Goal: Understand process/instructions

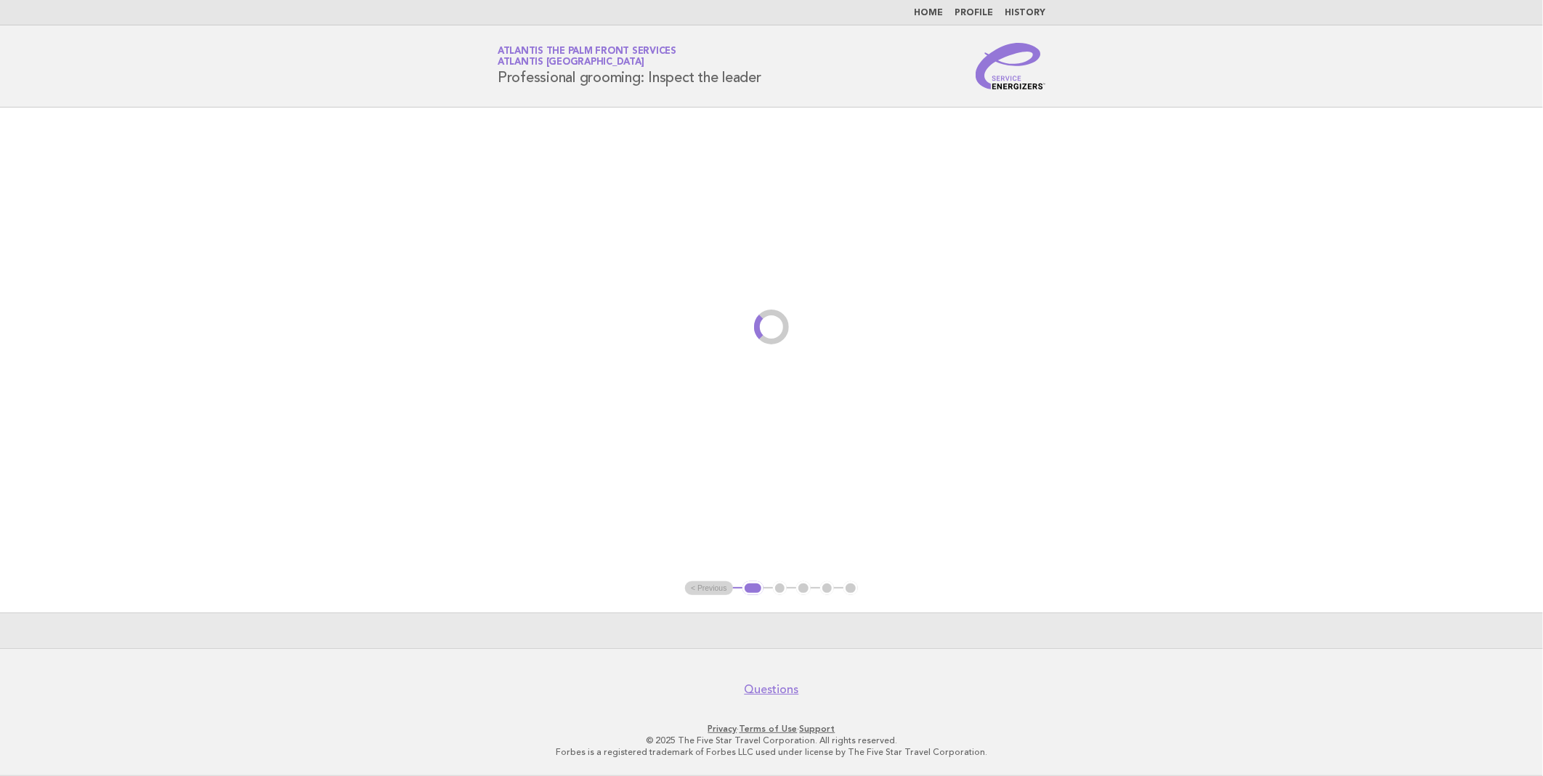
click at [932, 15] on link "Home" at bounding box center [928, 13] width 29 height 9
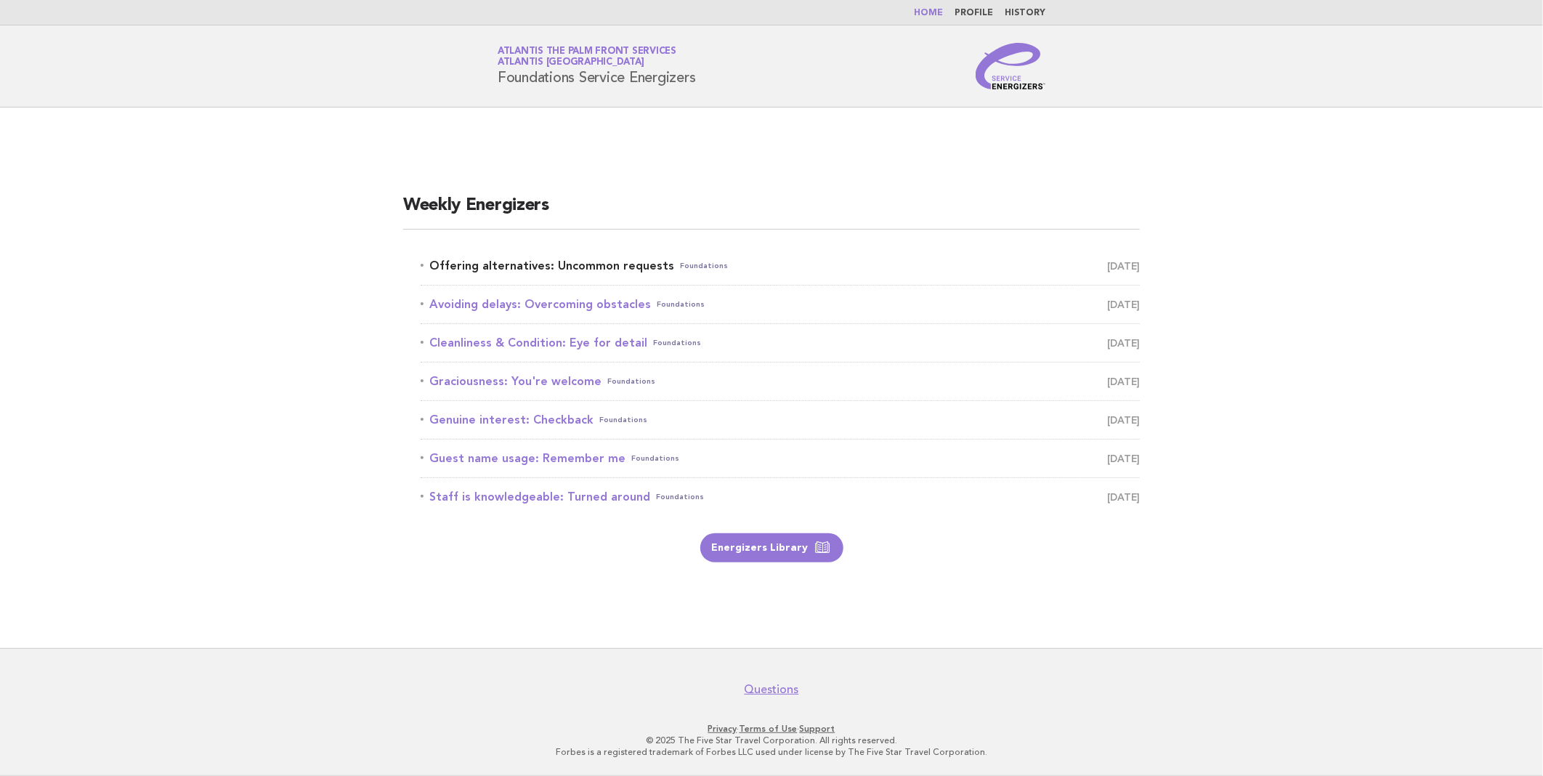
click at [500, 264] on link "Offering alternatives: Uncommon requests Foundations October 4" at bounding box center [780, 266] width 719 height 20
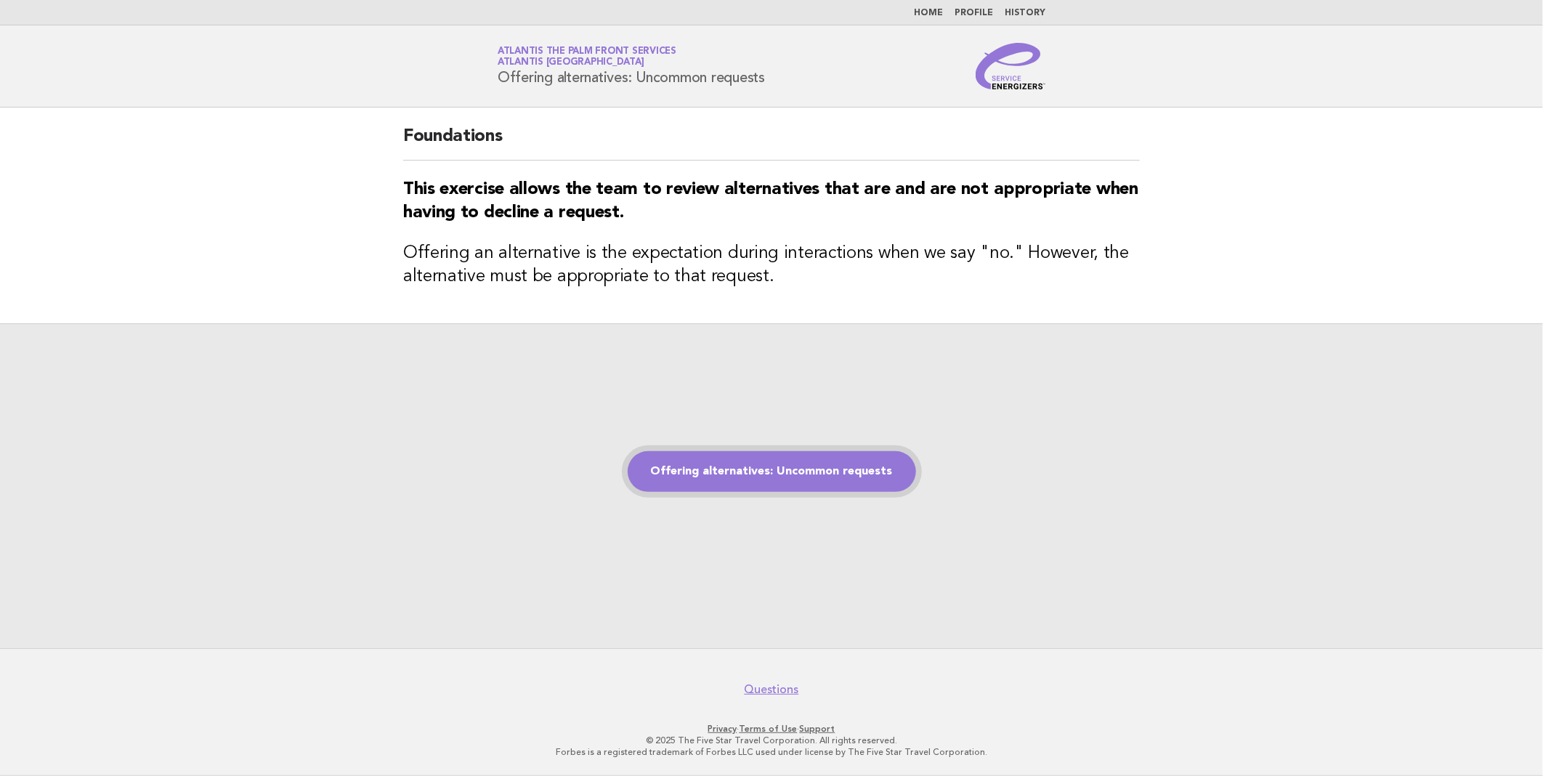
click at [747, 466] on link "Offering alternatives: Uncommon requests" at bounding box center [772, 471] width 288 height 41
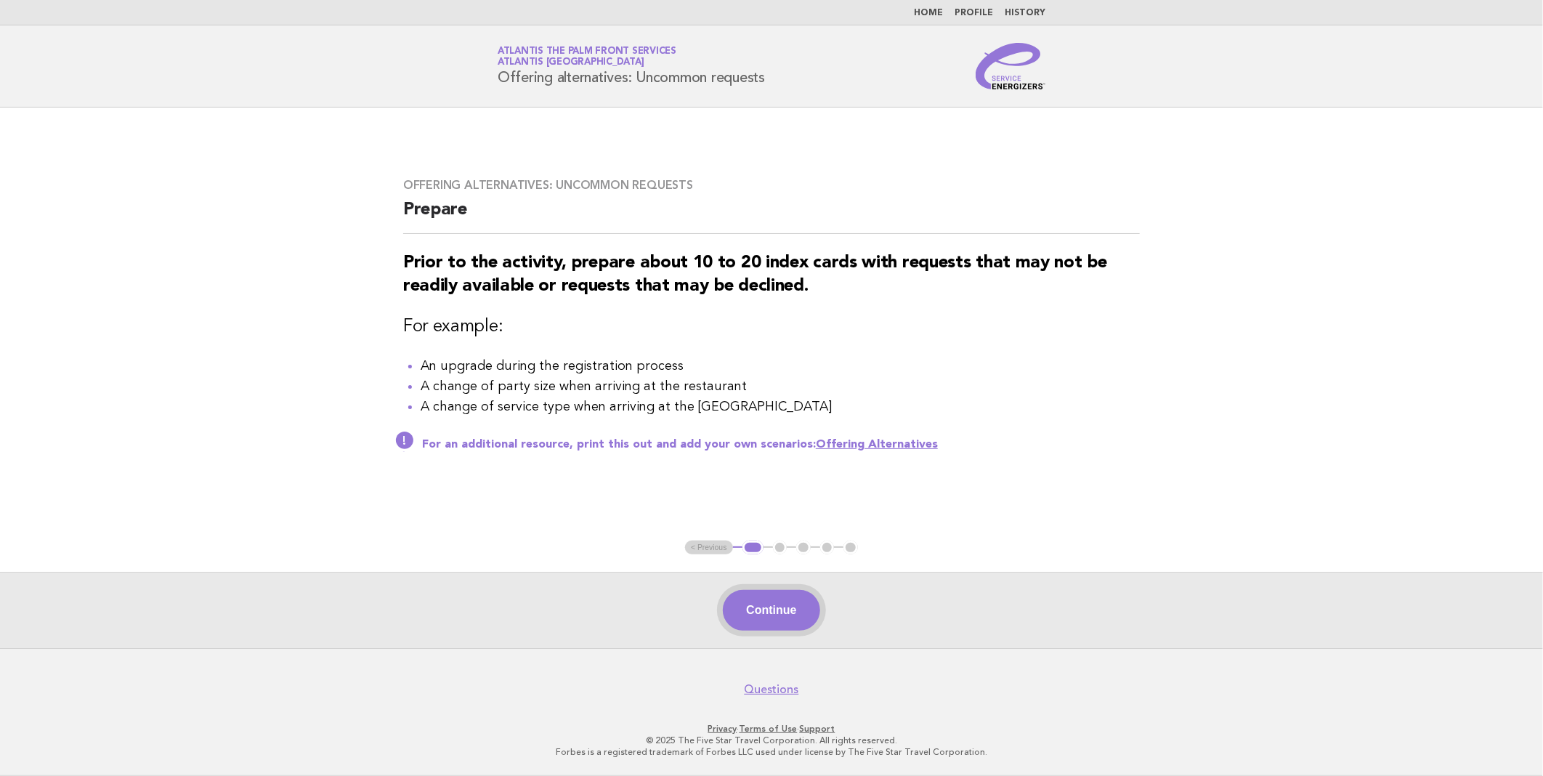
click at [766, 613] on button "Continue" at bounding box center [771, 610] width 97 height 41
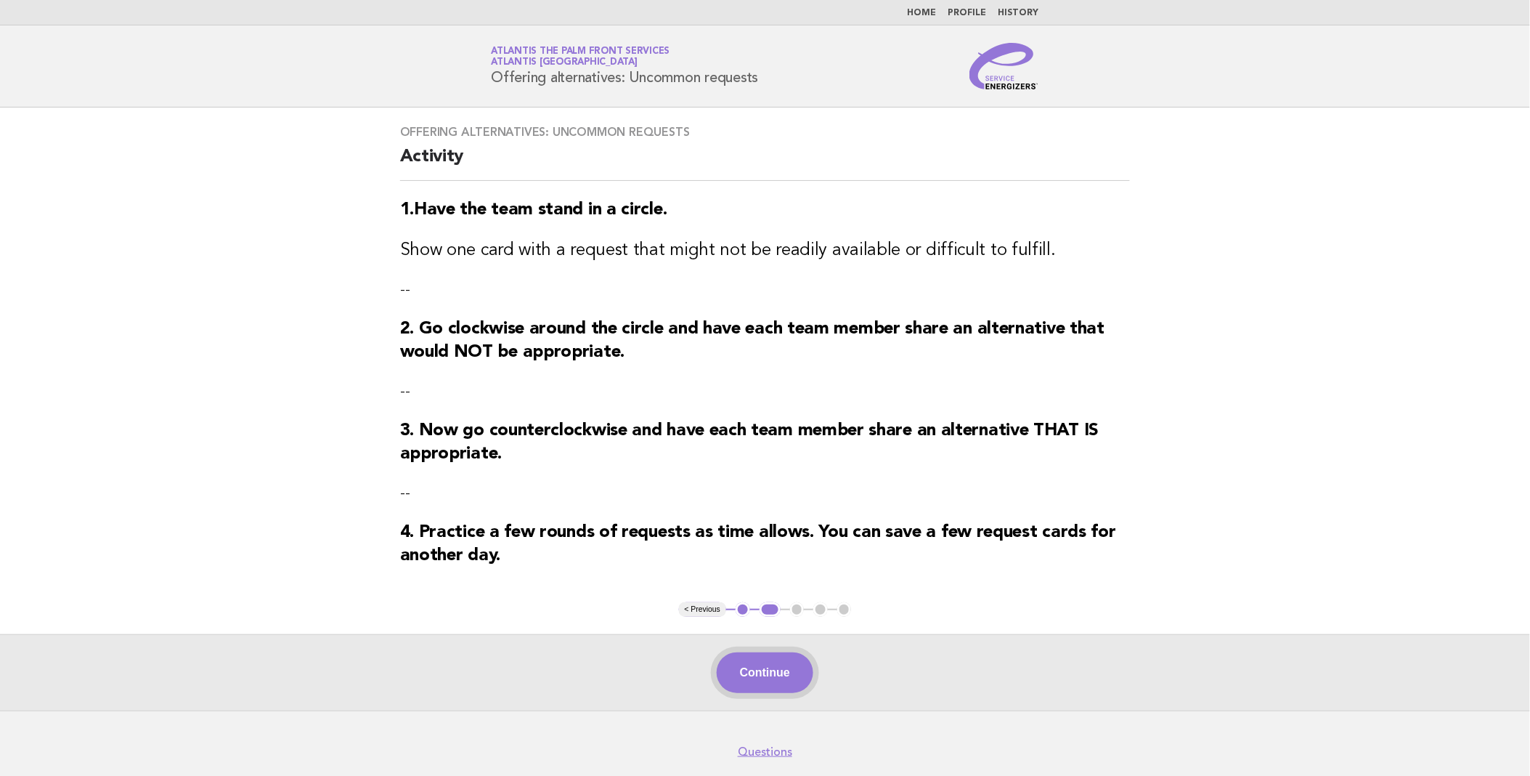
click at [785, 674] on button "Continue" at bounding box center [765, 672] width 97 height 41
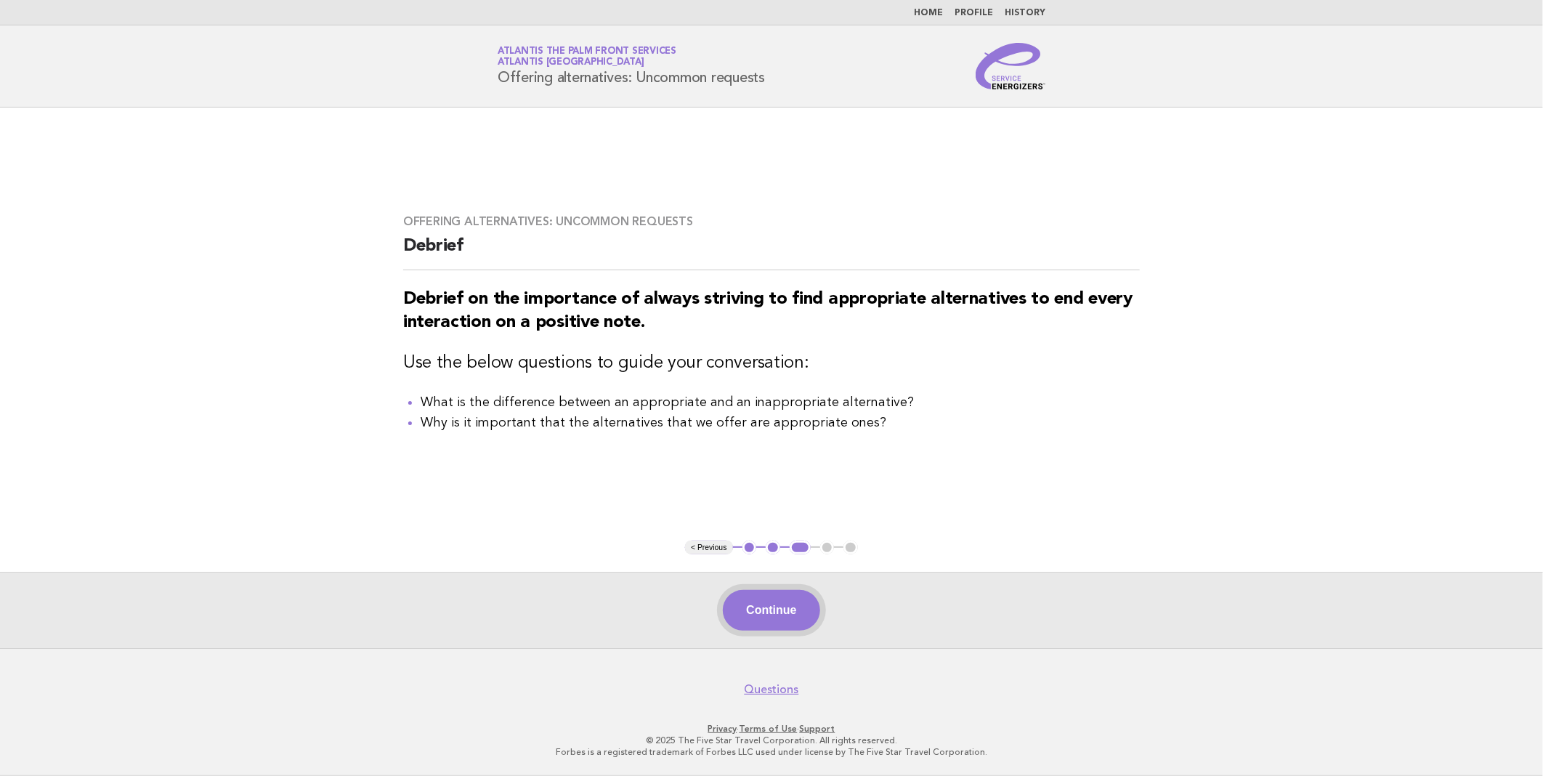
click at [758, 618] on button "Continue" at bounding box center [771, 610] width 97 height 41
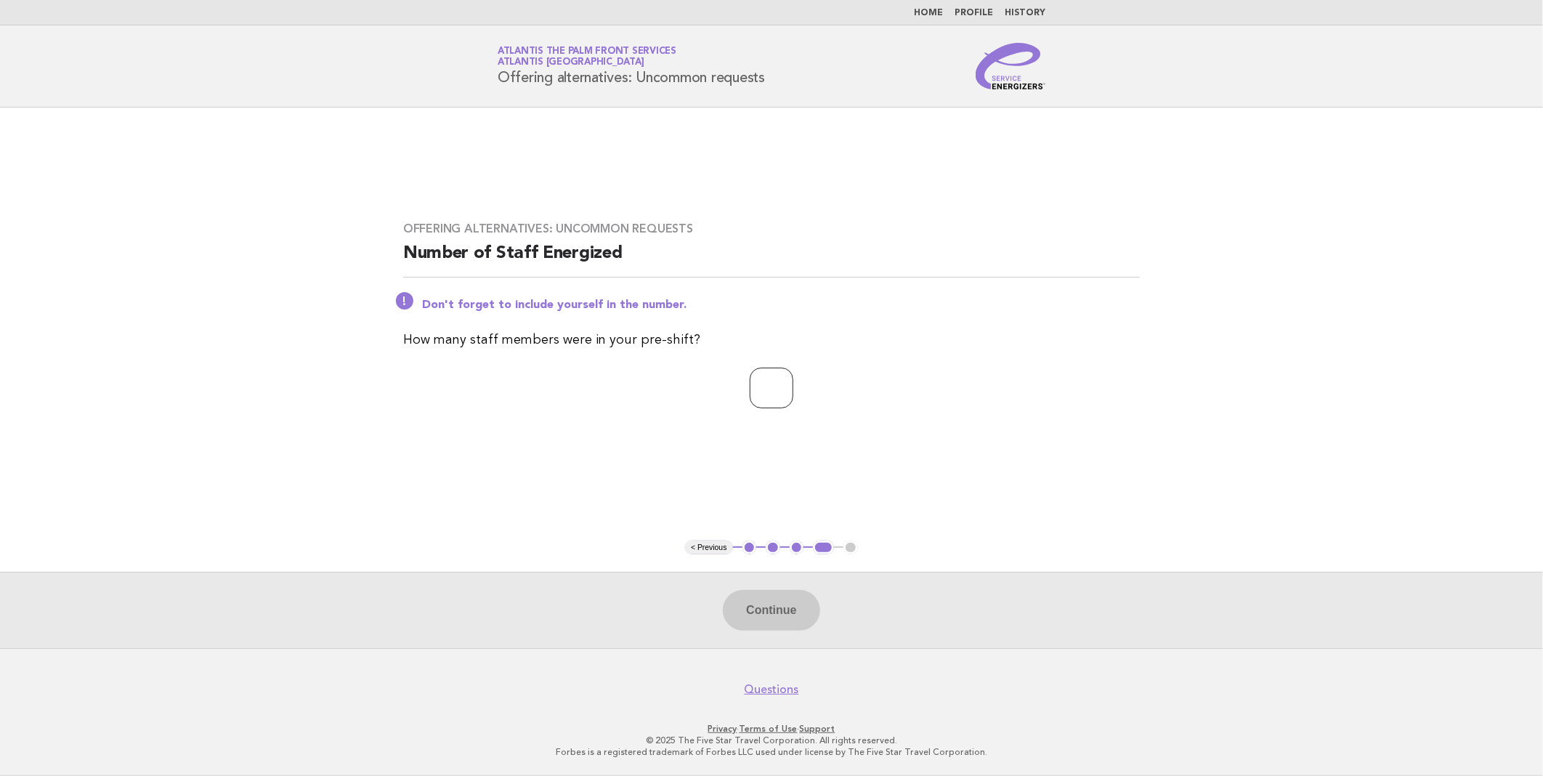
click at [754, 394] on input "number" at bounding box center [772, 388] width 44 height 41
click at [750, 395] on input "number" at bounding box center [772, 388] width 44 height 41
type input "**"
click at [779, 600] on button "Continue" at bounding box center [771, 610] width 97 height 41
